Goal: Information Seeking & Learning: Learn about a topic

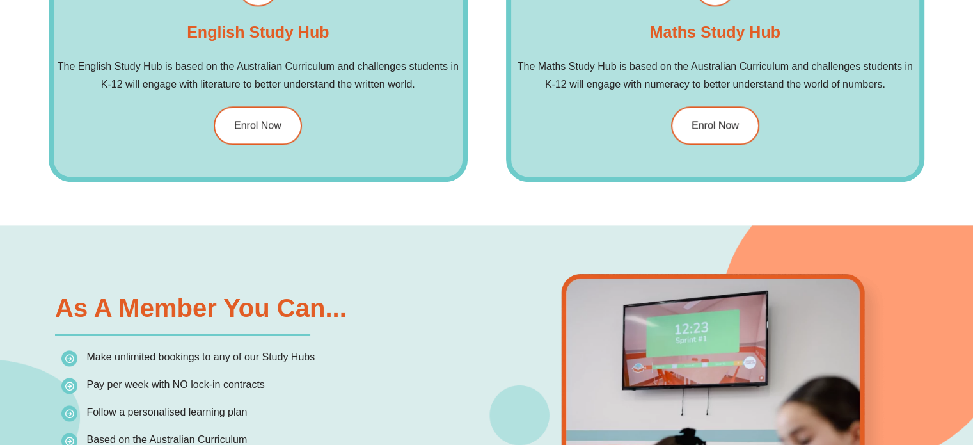
scroll to position [1727, 0]
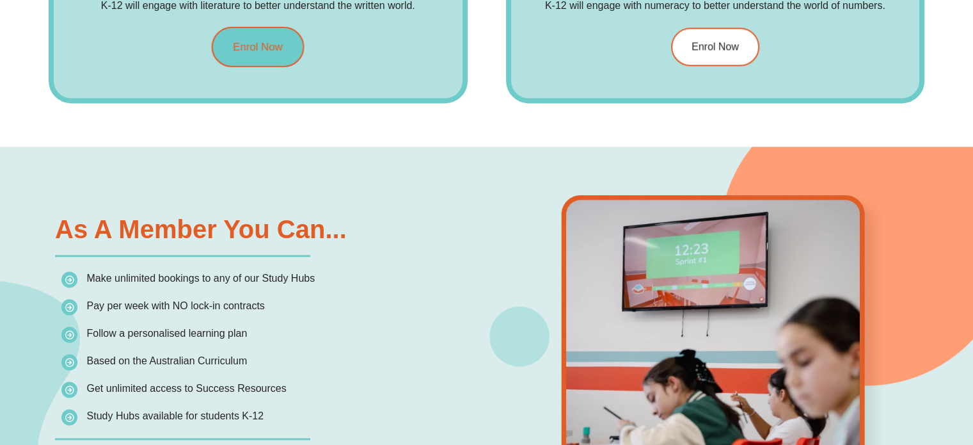
click at [282, 50] on link "Enrol Now" at bounding box center [258, 46] width 93 height 40
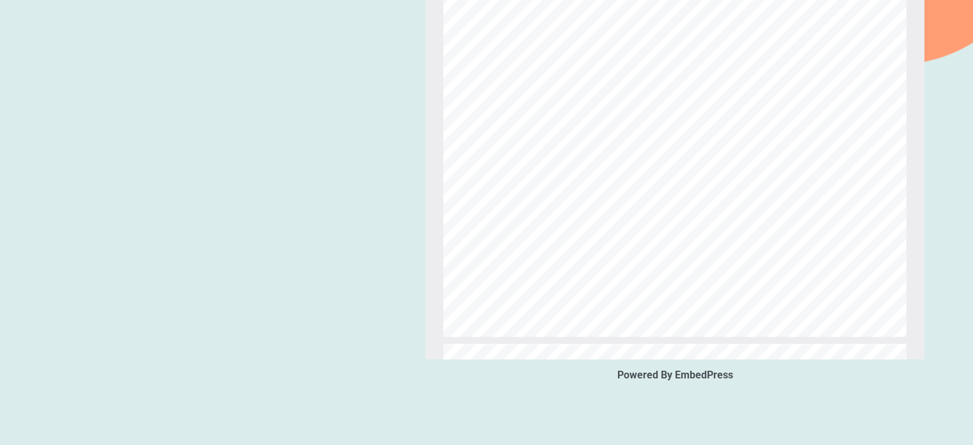
scroll to position [1722, 0]
type input "*"
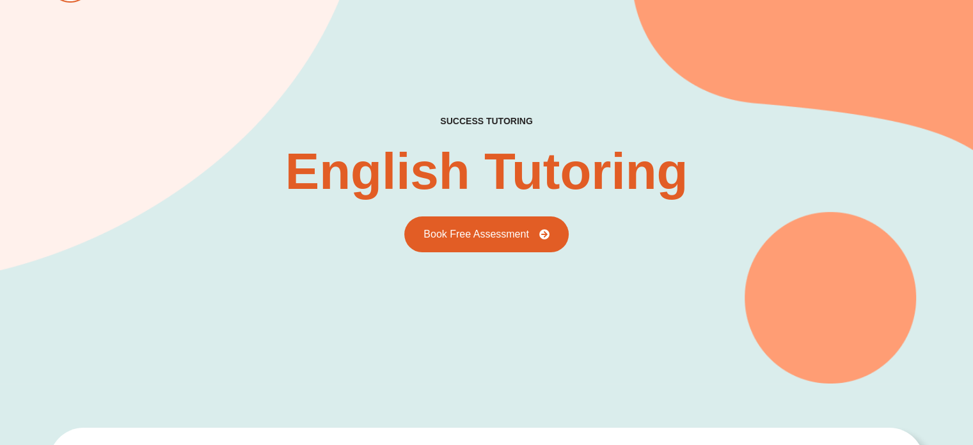
scroll to position [0, 0]
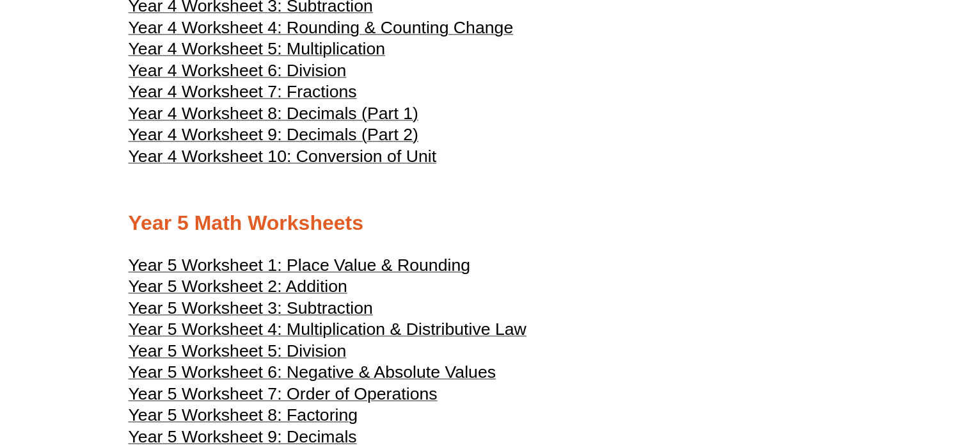
scroll to position [1919, 0]
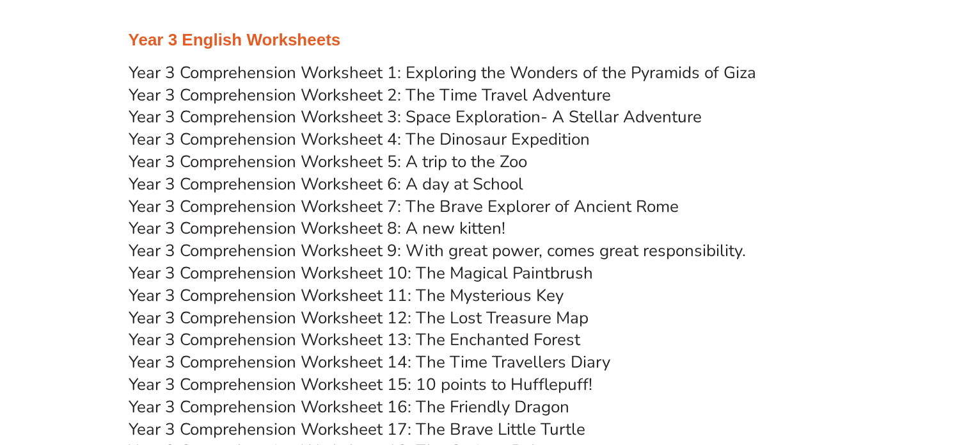
scroll to position [3646, 0]
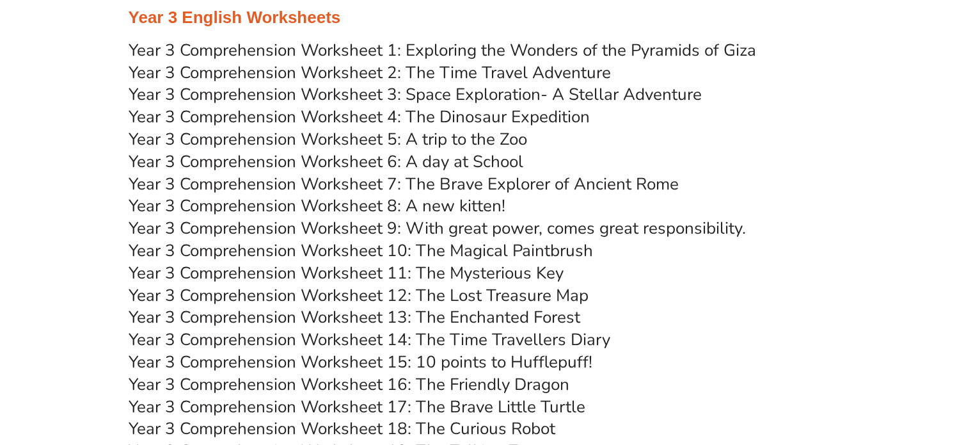
drag, startPoint x: 461, startPoint y: 75, endPoint x: 473, endPoint y: 76, distance: 11.5
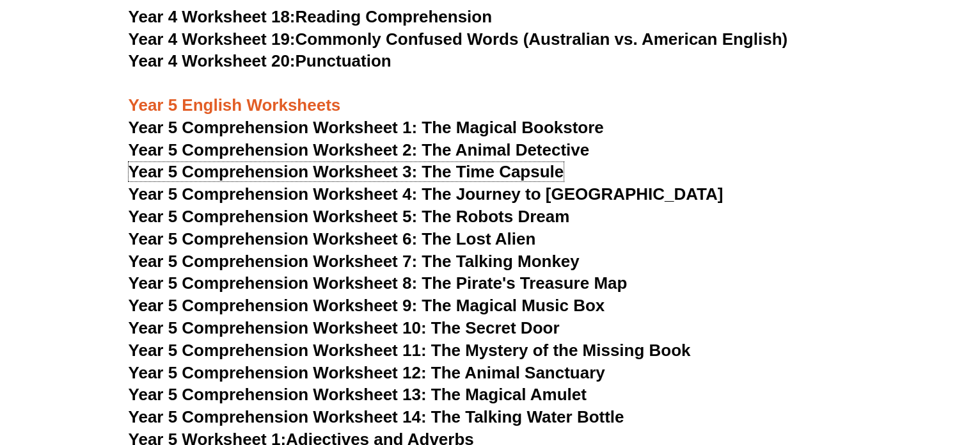
scroll to position [5821, 0]
